Goal: Transaction & Acquisition: Purchase product/service

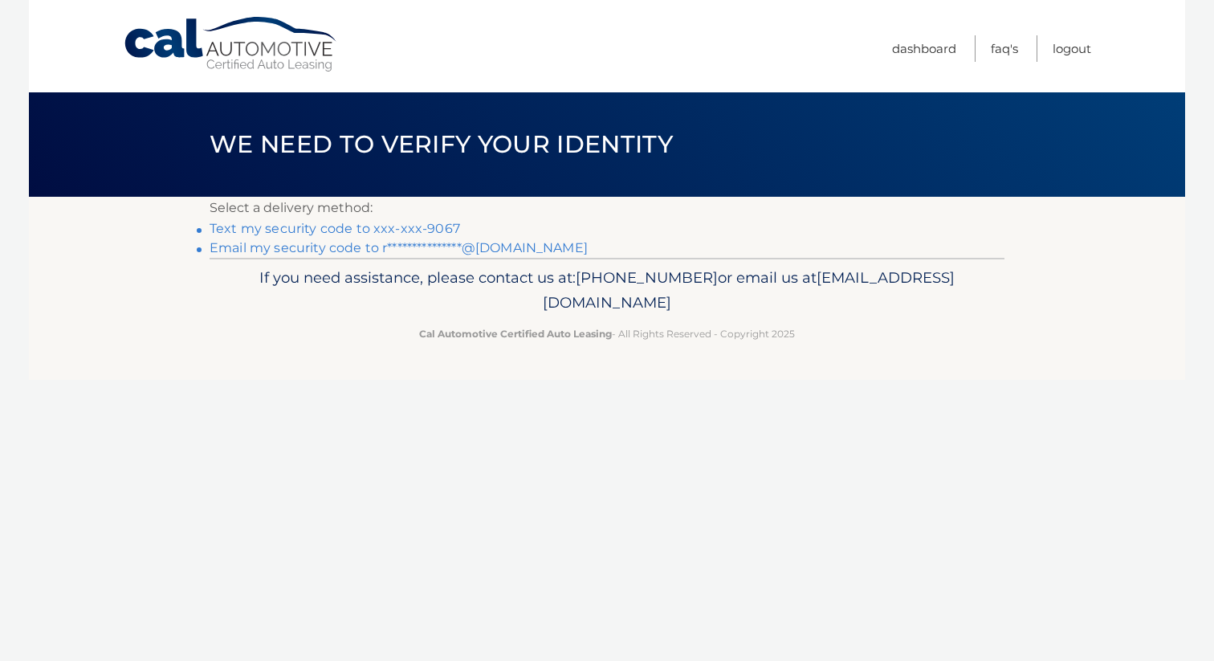
click at [448, 226] on link "Text my security code to xxx-xxx-9067" at bounding box center [335, 228] width 250 height 15
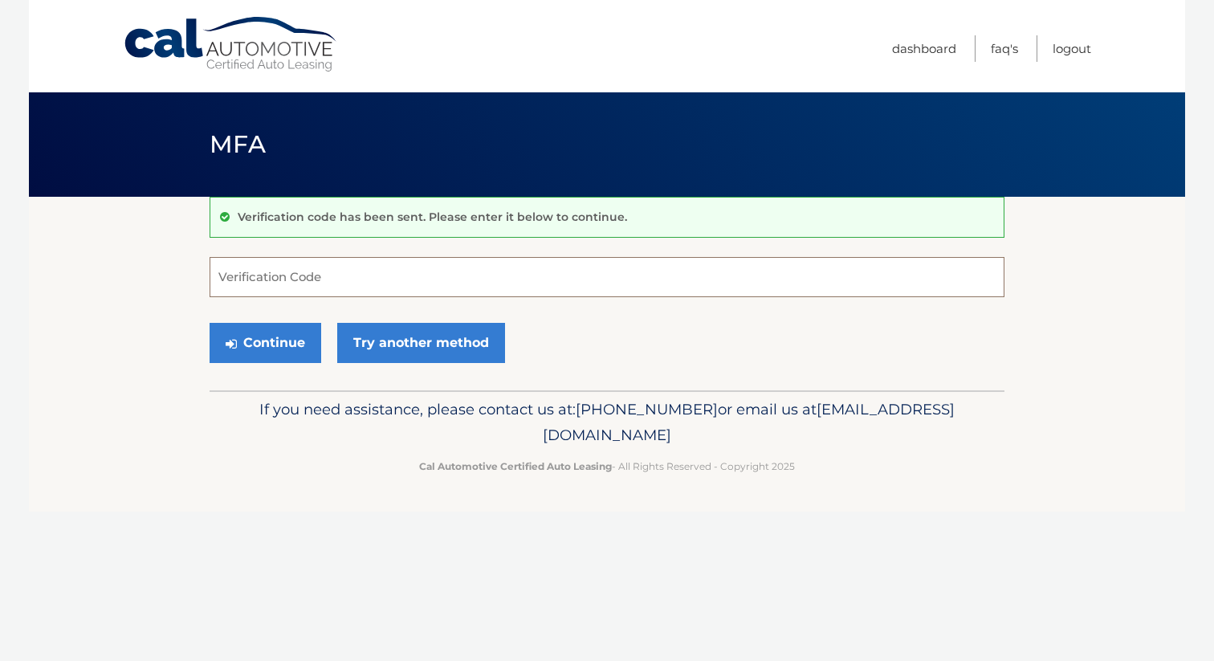
click at [368, 275] on input "Verification Code" at bounding box center [607, 277] width 795 height 40
type input "883886"
click at [284, 339] on button "Continue" at bounding box center [266, 343] width 112 height 40
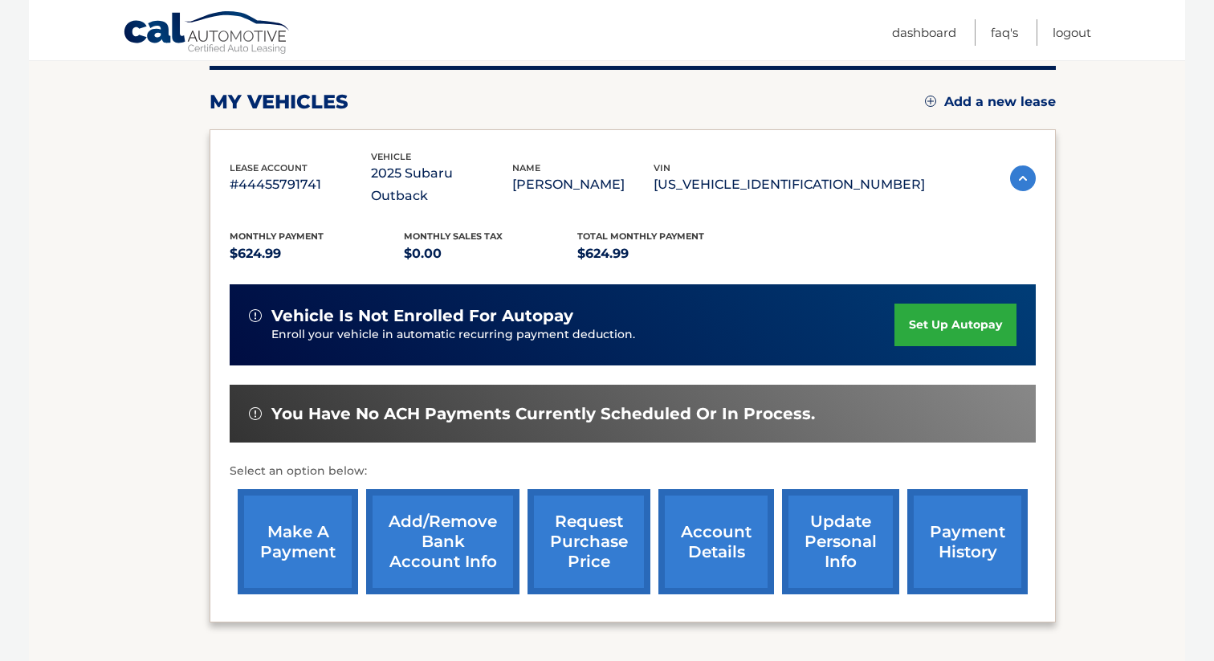
scroll to position [210, 0]
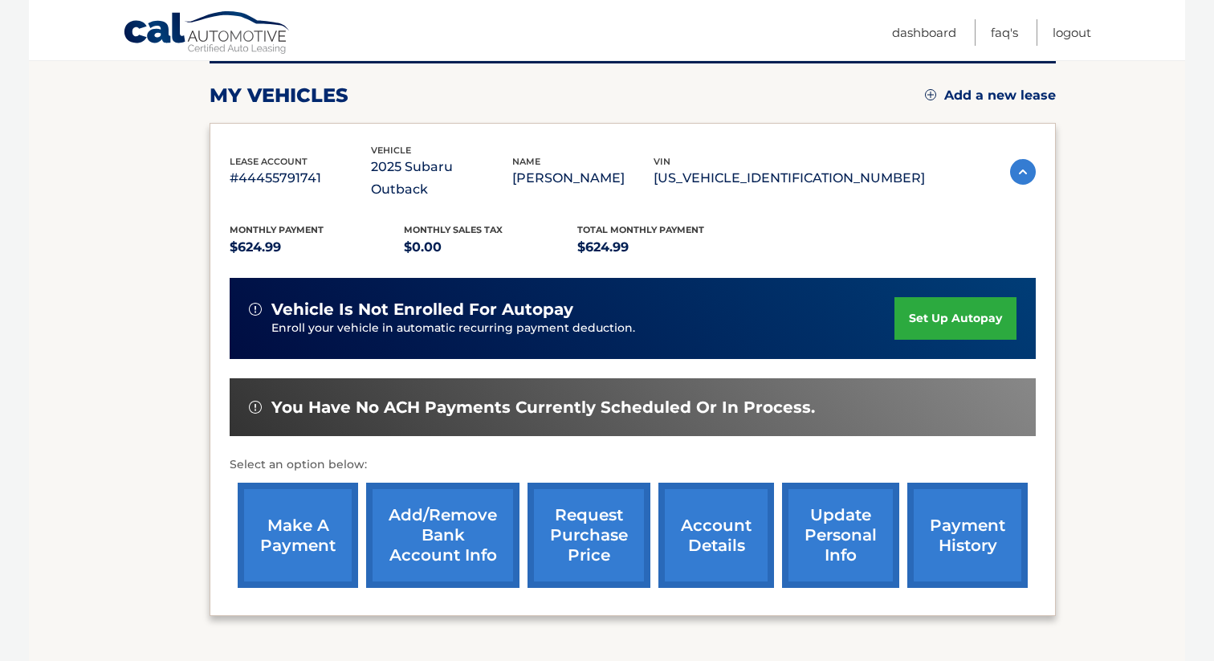
click at [283, 498] on link "make a payment" at bounding box center [298, 534] width 120 height 105
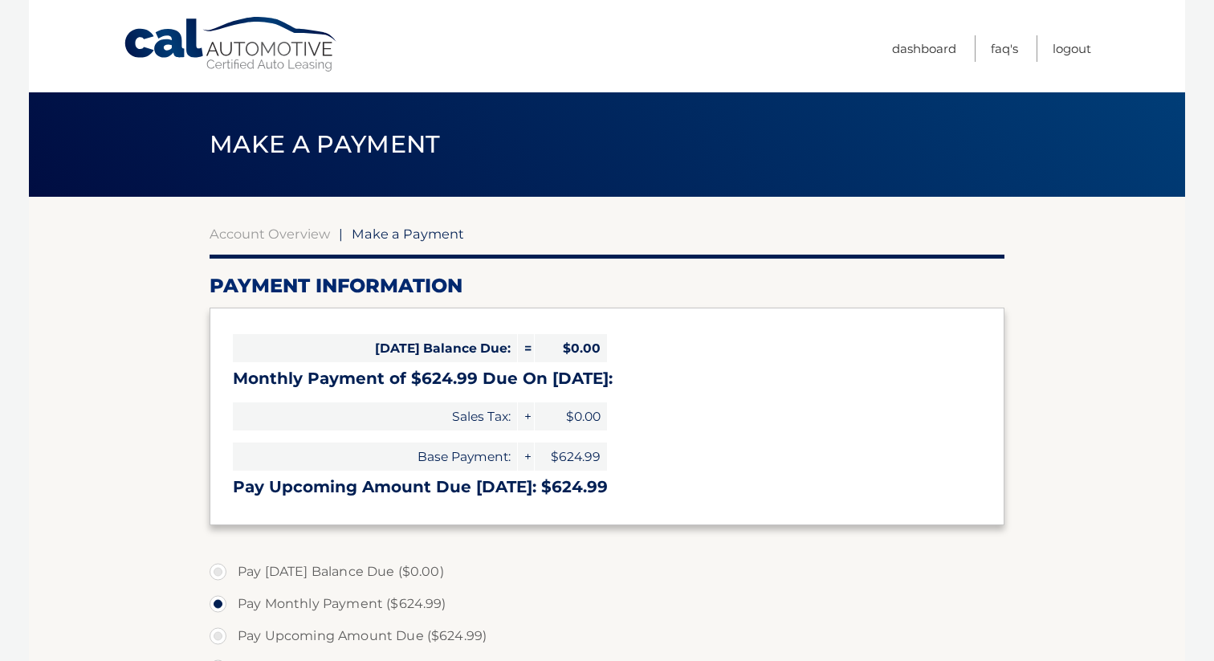
select select "YjhjMTIzNTEtZDM3YS00YzU2LTk3ZDAtZDA4NDNmZTY5ZWQ0"
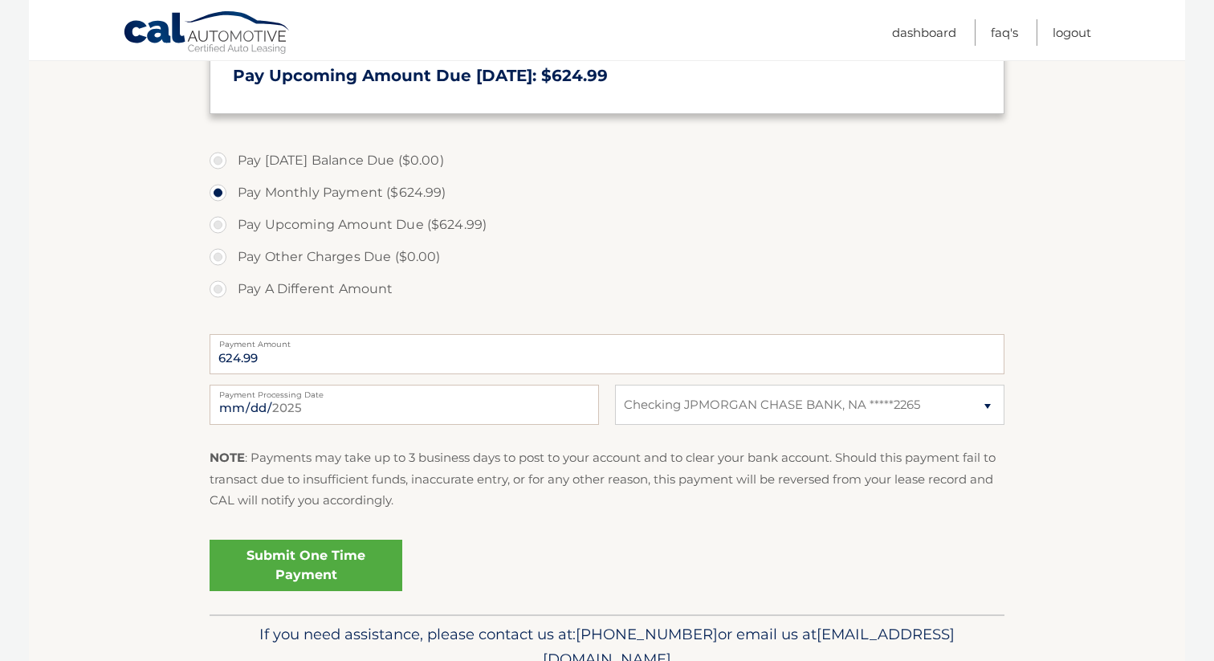
scroll to position [416, 0]
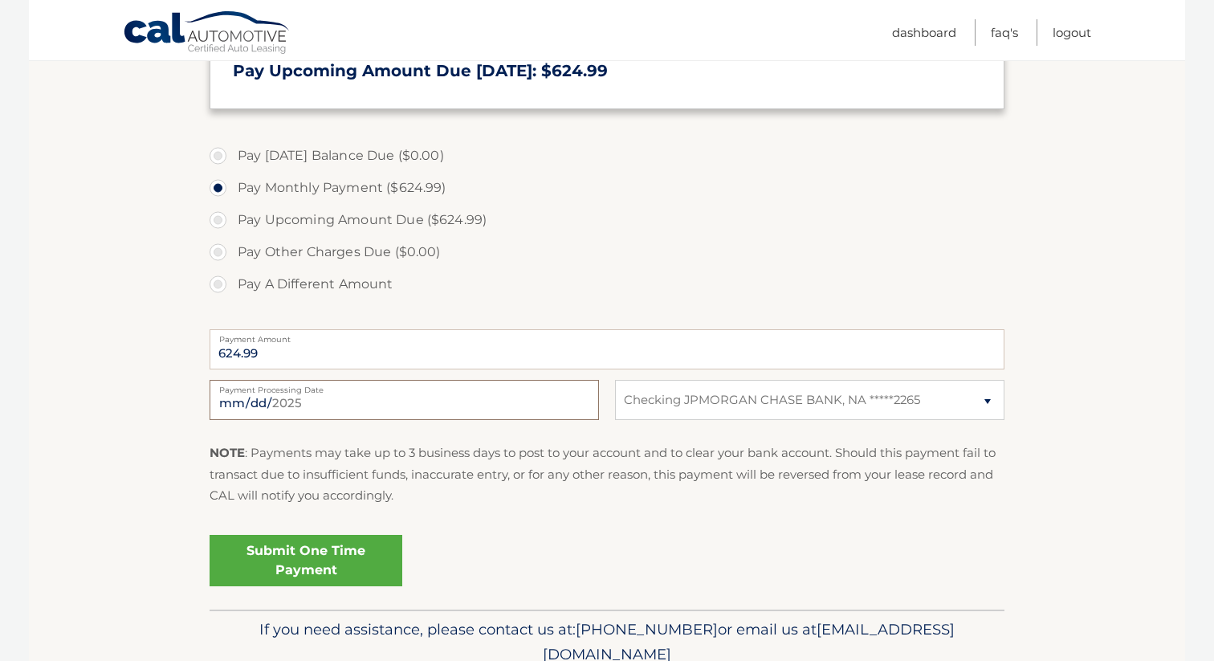
click at [368, 400] on input "2025-08-24" at bounding box center [404, 400] width 389 height 40
type input "2025-08-28"
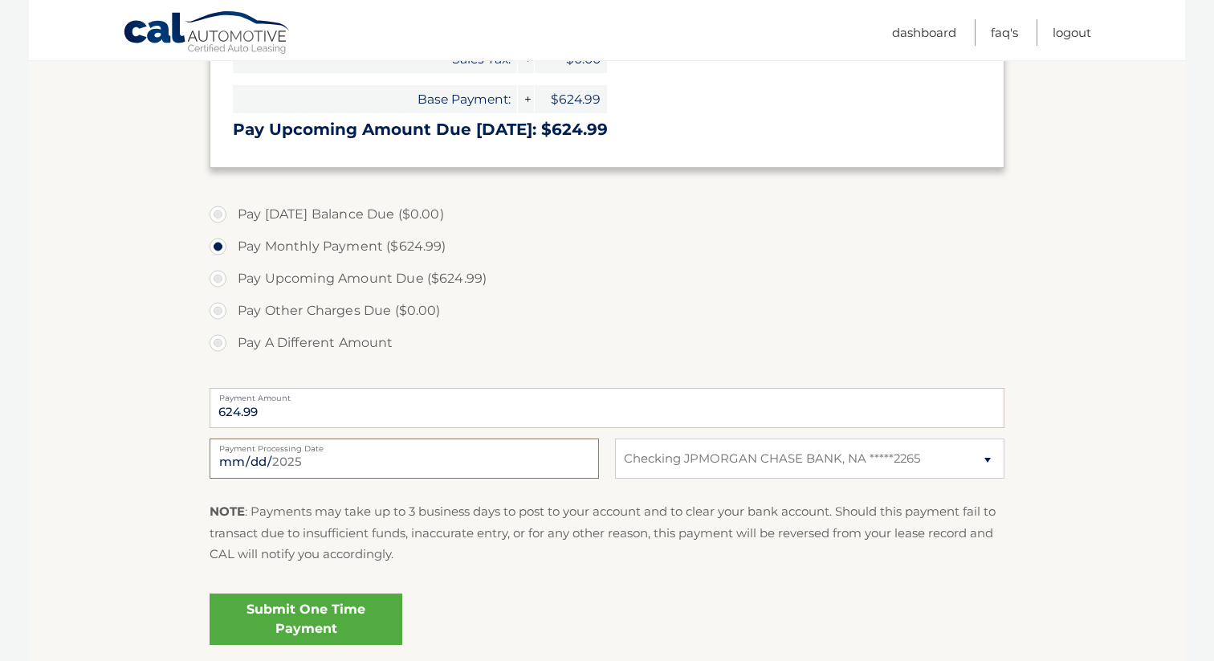
scroll to position [358, 0]
click at [291, 624] on link "Submit One Time Payment" at bounding box center [306, 617] width 193 height 51
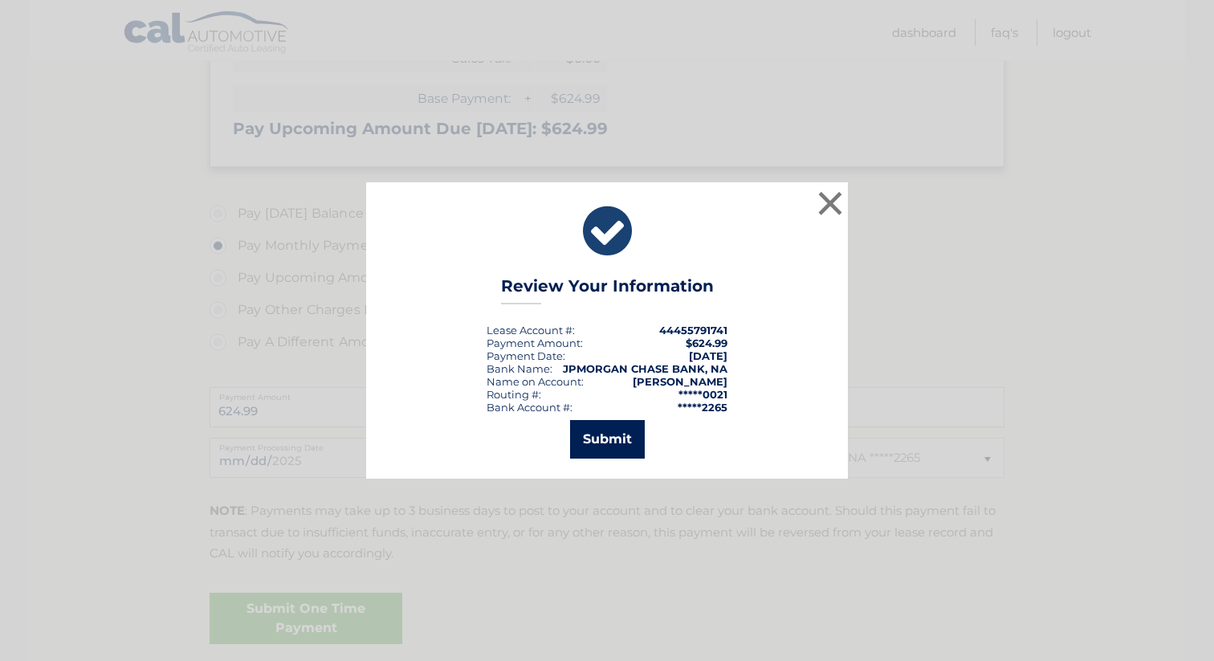
click at [614, 440] on button "Submit" at bounding box center [607, 439] width 75 height 39
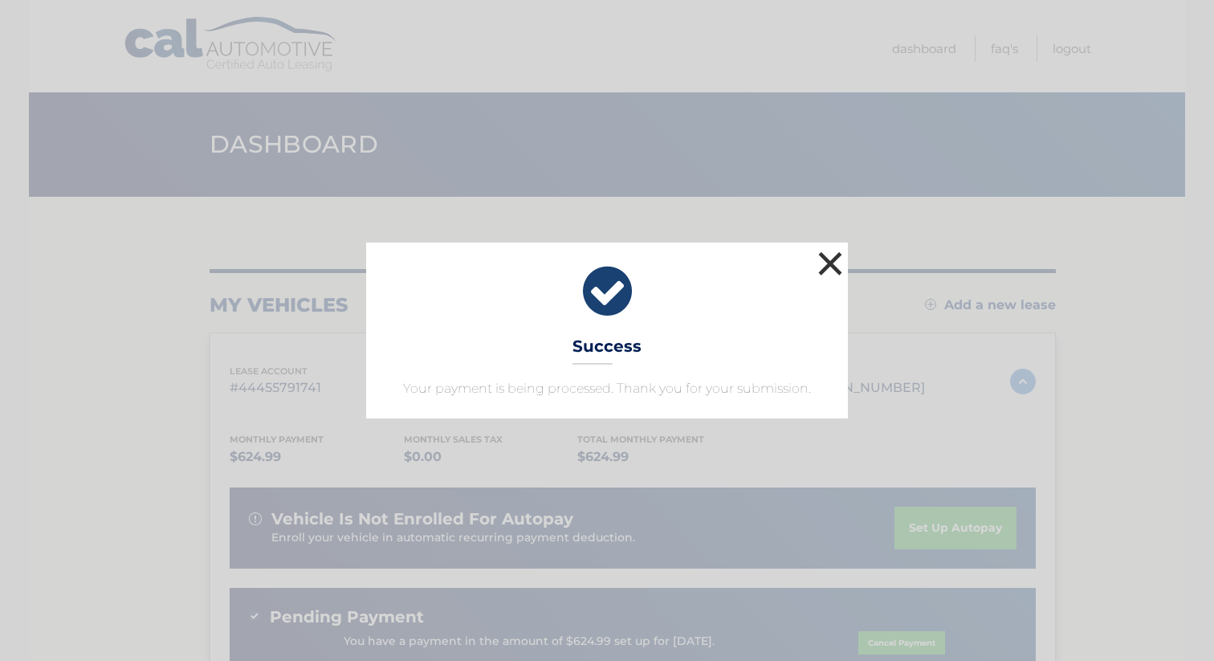
click at [828, 264] on button "×" at bounding box center [830, 263] width 32 height 32
